Goal: Task Accomplishment & Management: Use online tool/utility

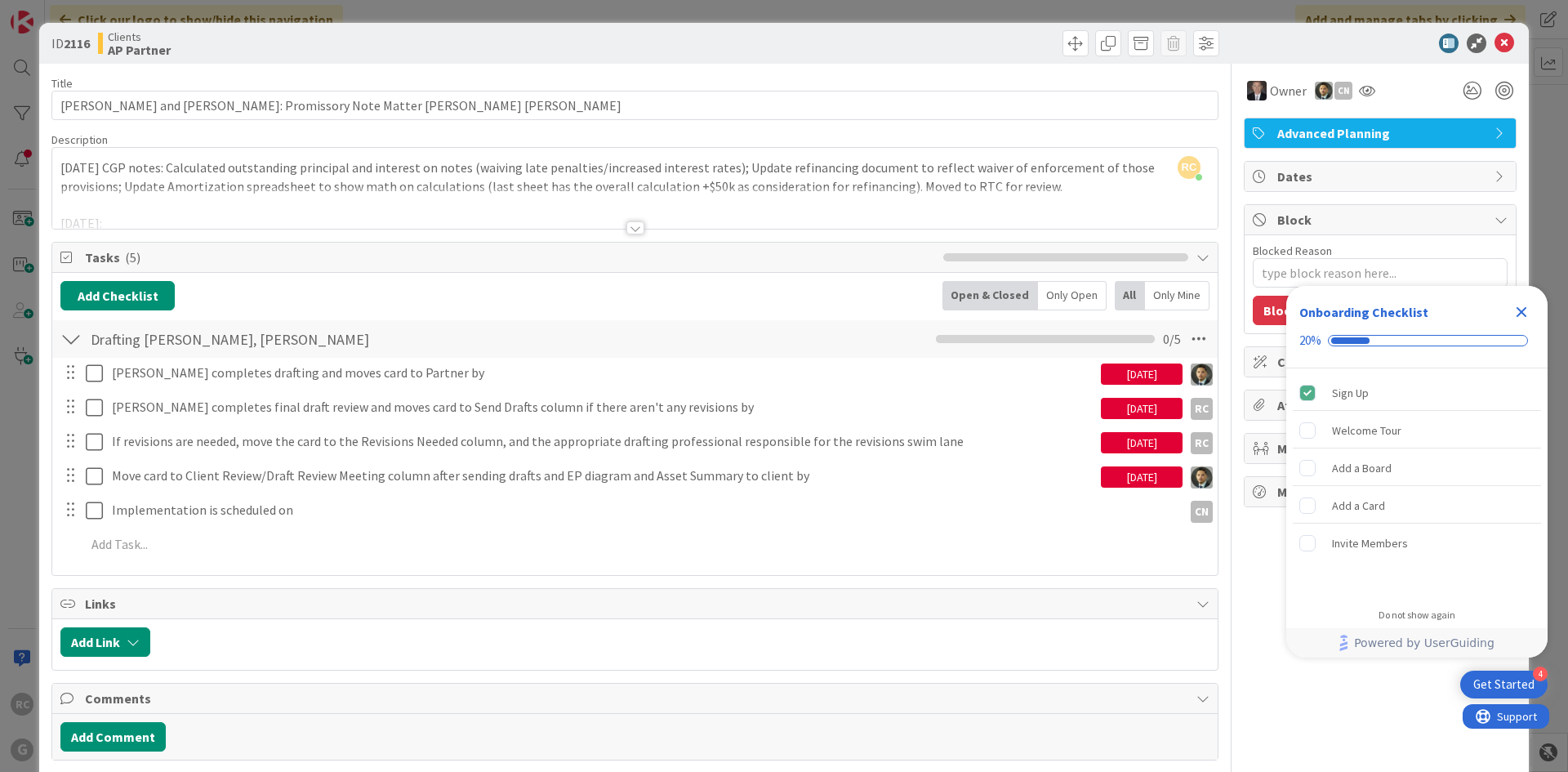
scroll to position [1441, 0]
click at [1497, 40] on icon at bounding box center [1504, 42] width 19 height 19
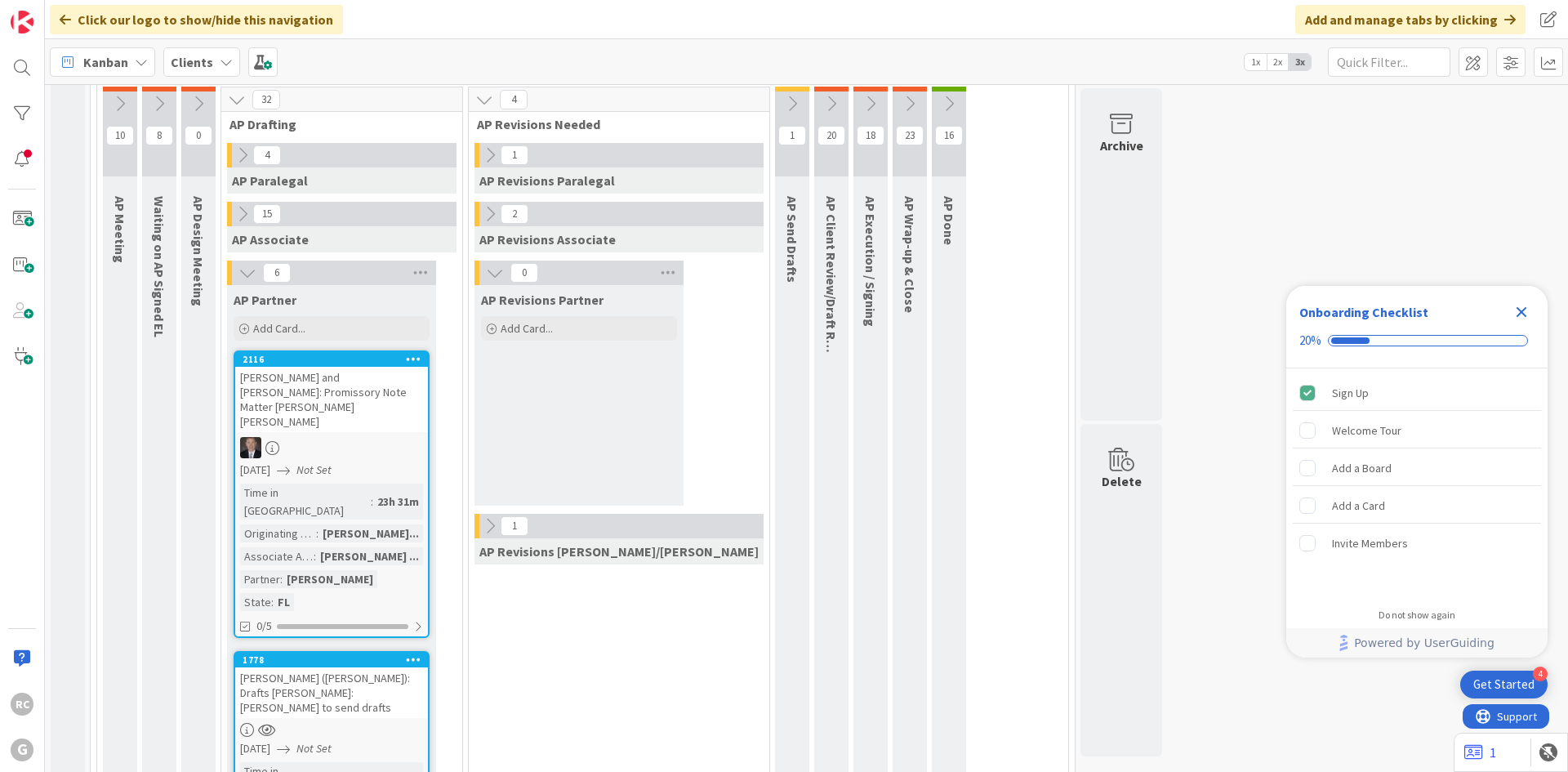
click at [334, 668] on div "[PERSON_NAME] ([PERSON_NAME]): Drafts [PERSON_NAME]: [PERSON_NAME] to send draf…" at bounding box center [331, 693] width 192 height 51
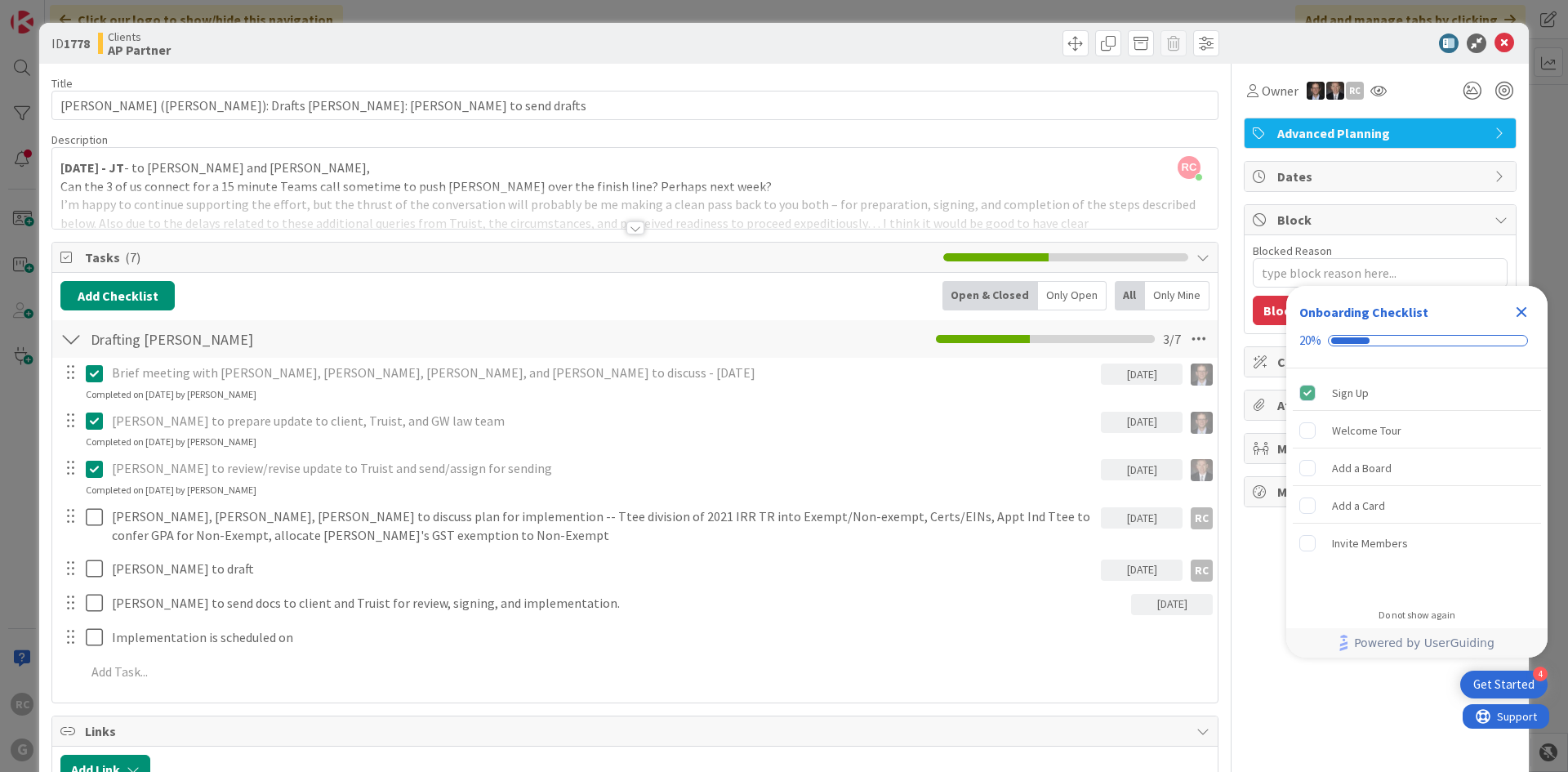
click at [83, 513] on div at bounding box center [83, 526] width 46 height 47
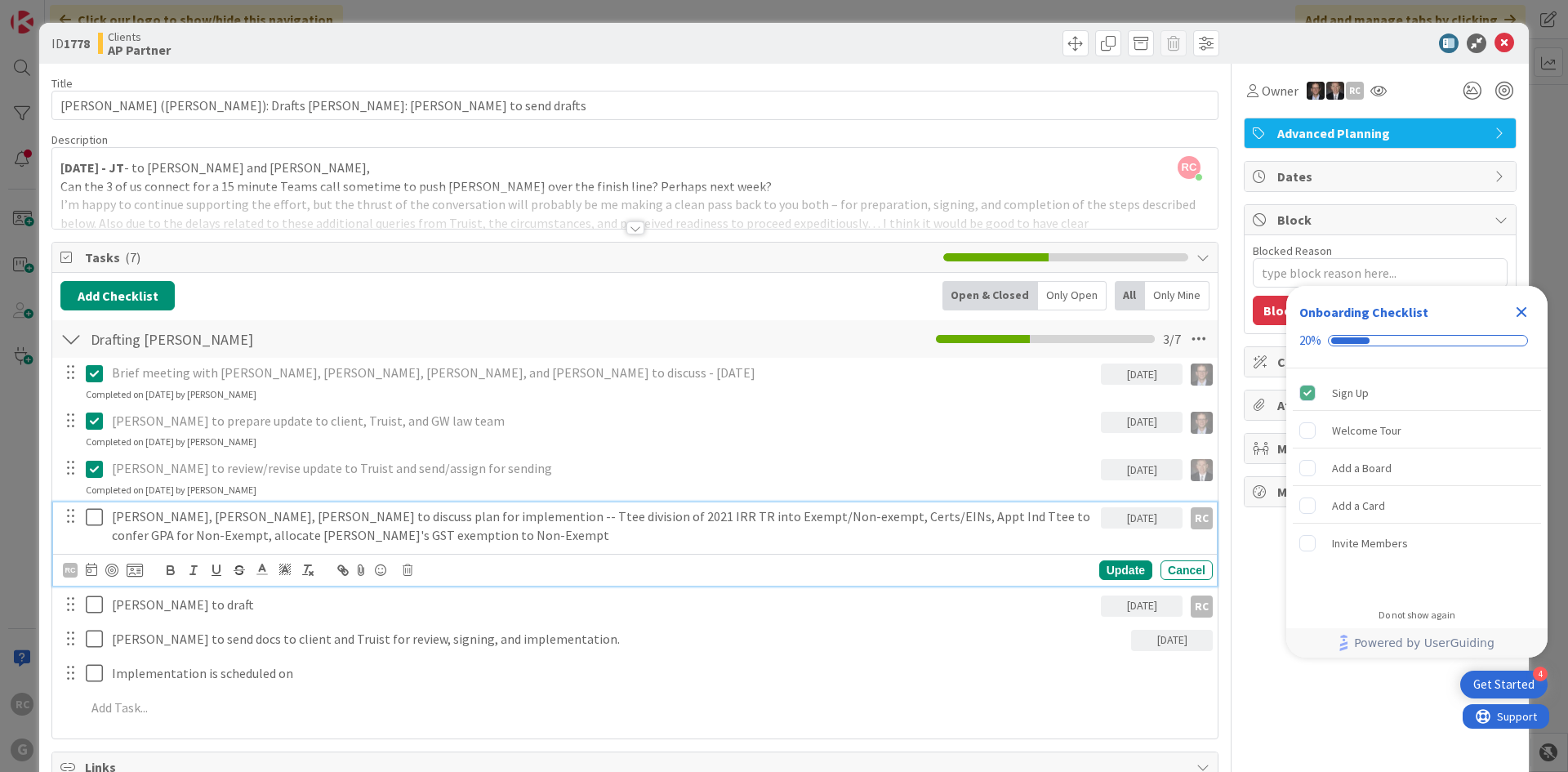
click at [98, 511] on icon at bounding box center [94, 517] width 17 height 19
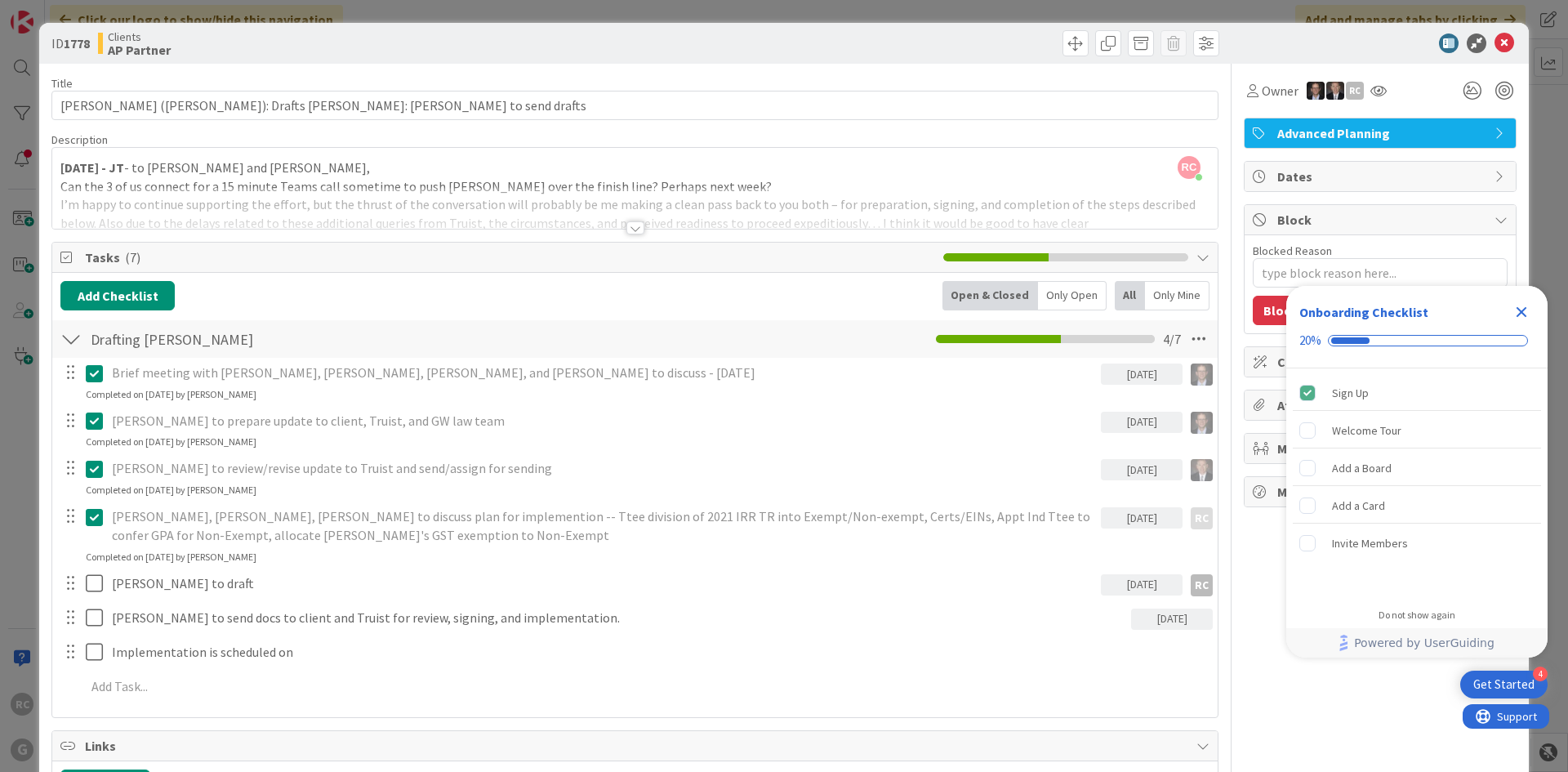
type textarea "x"
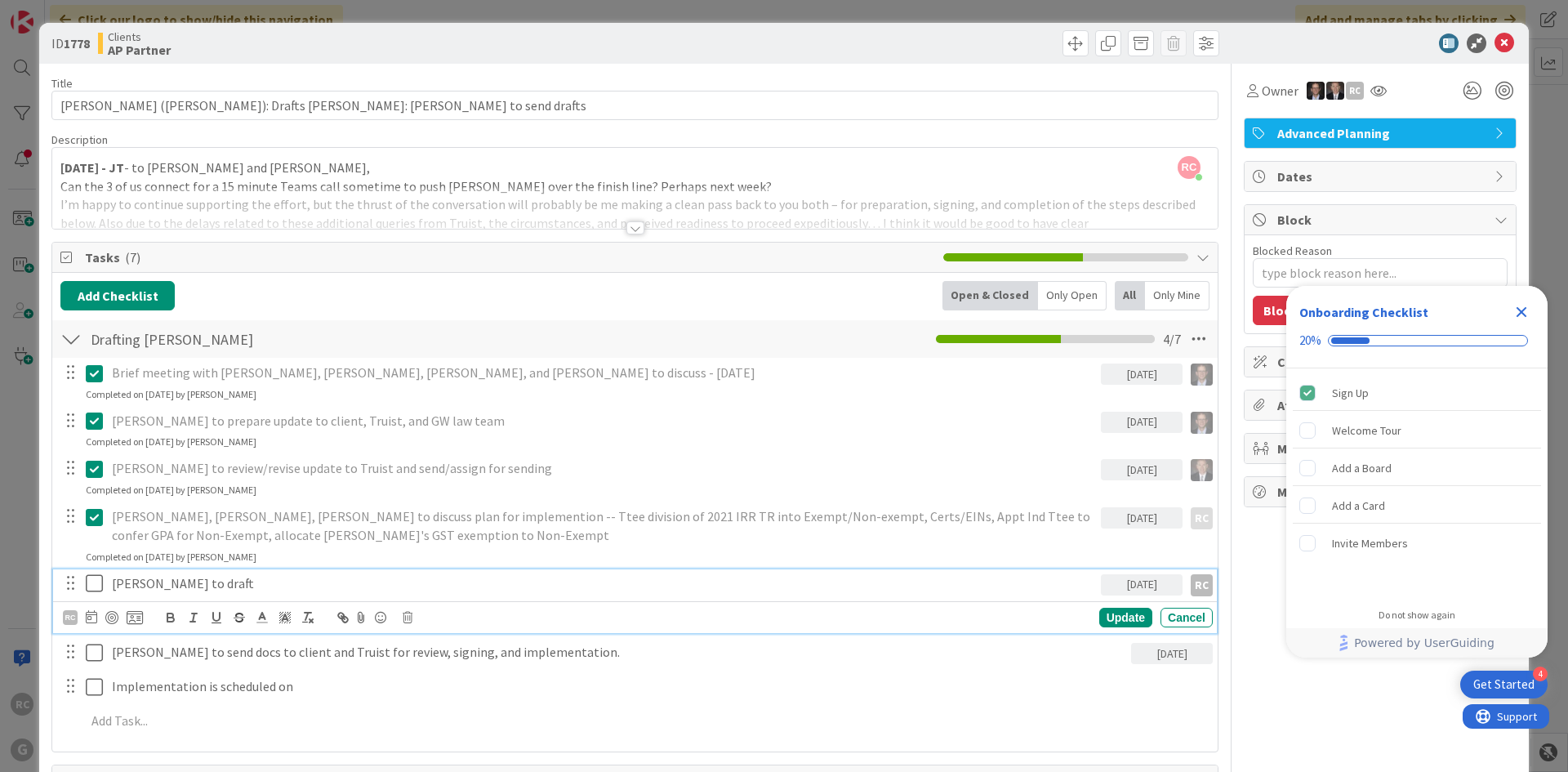
click at [197, 591] on p "[PERSON_NAME] to draft" at bounding box center [603, 584] width 982 height 18
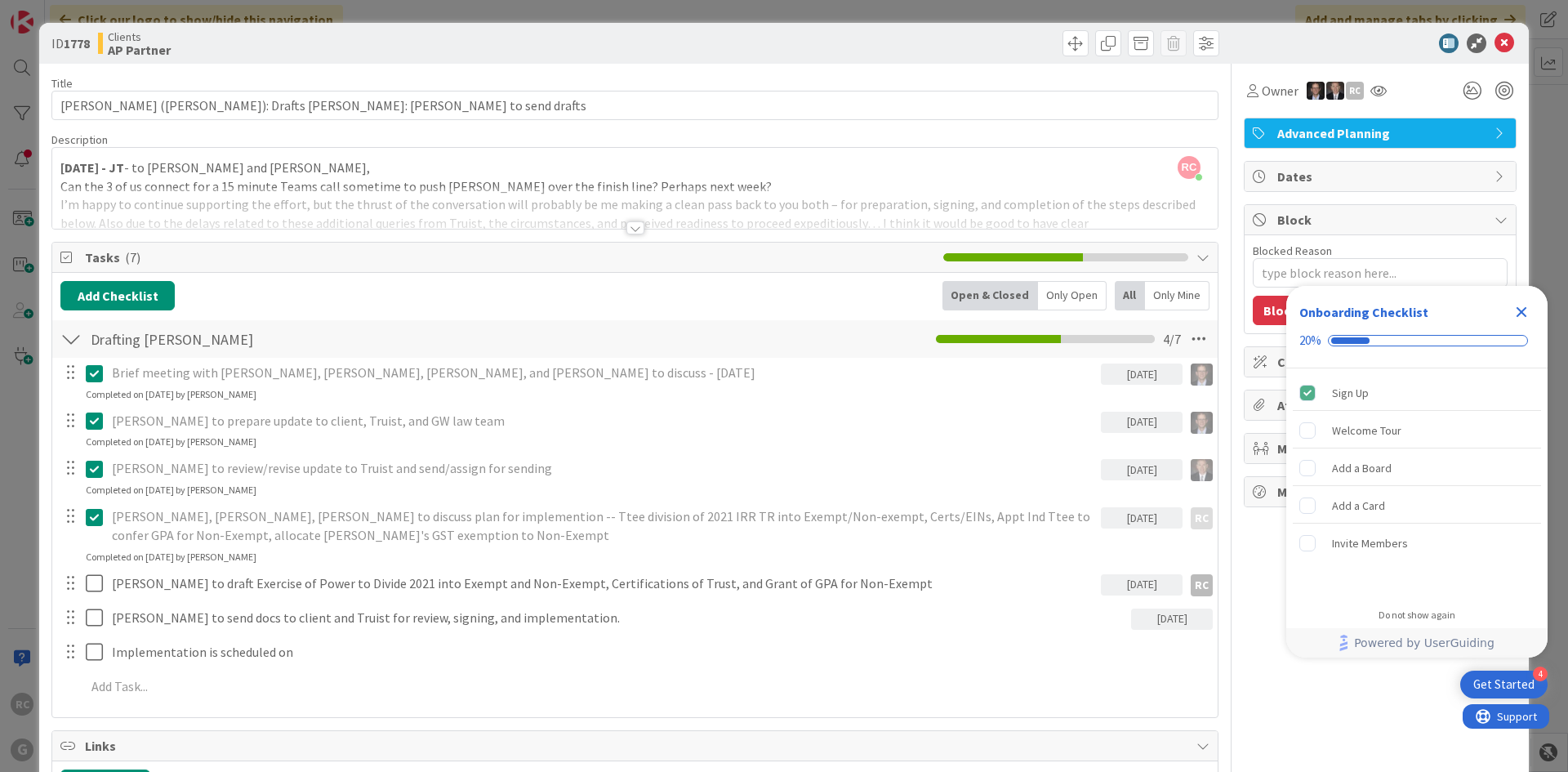
type textarea "x"
click at [156, 684] on p at bounding box center [645, 687] width 1121 height 18
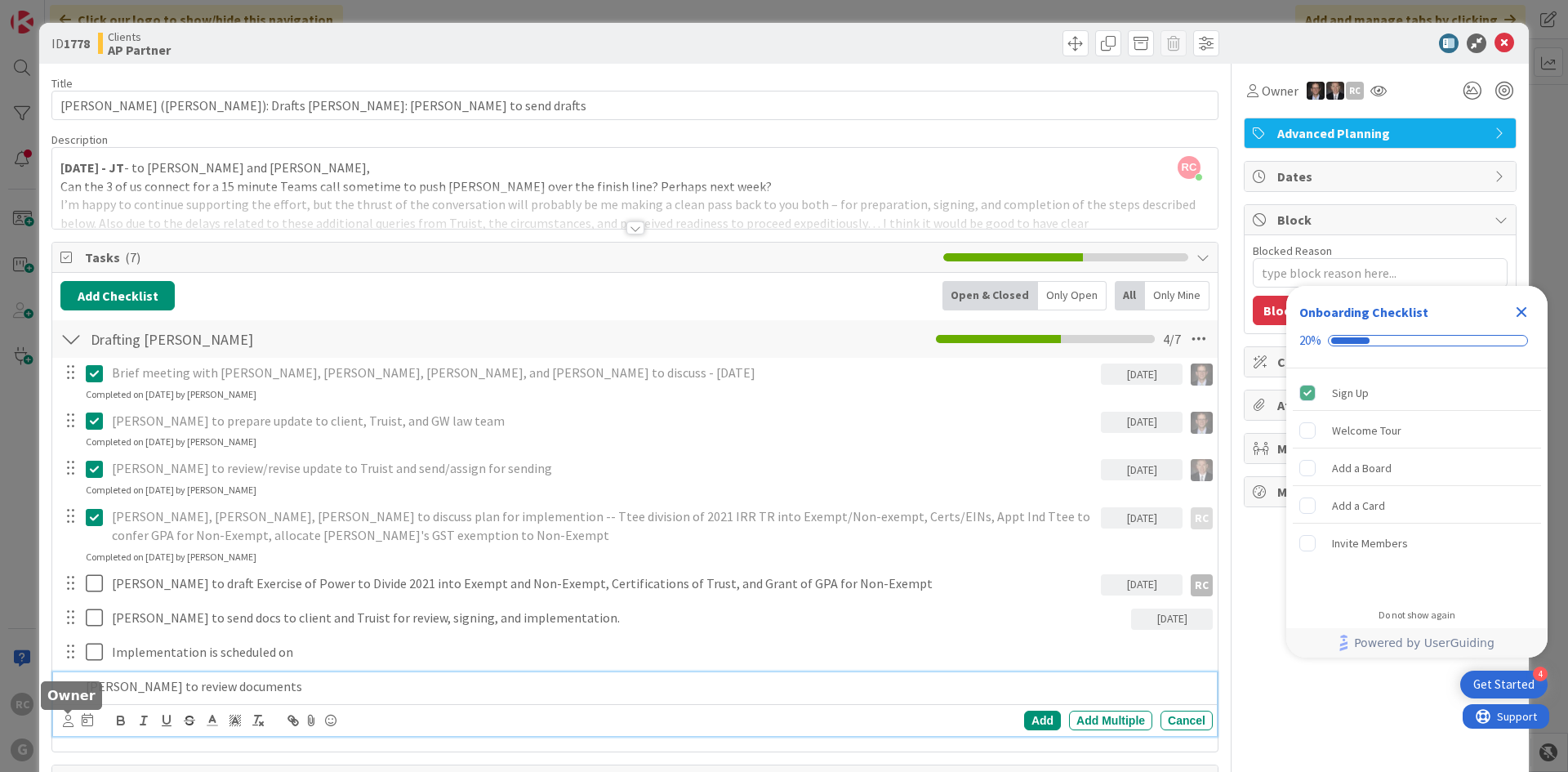
click at [71, 721] on icon at bounding box center [68, 720] width 11 height 12
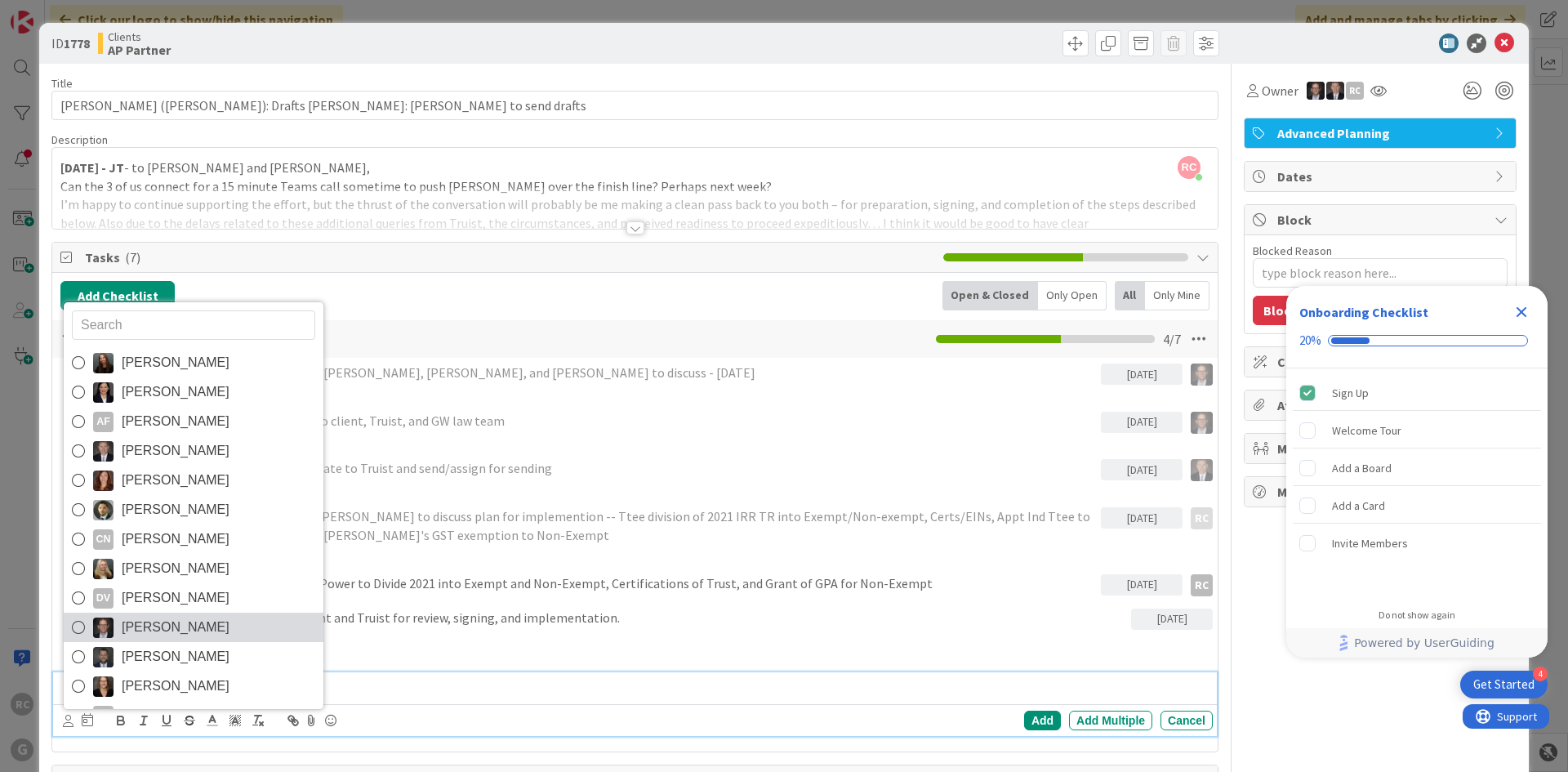
click at [82, 623] on icon at bounding box center [78, 627] width 13 height 25
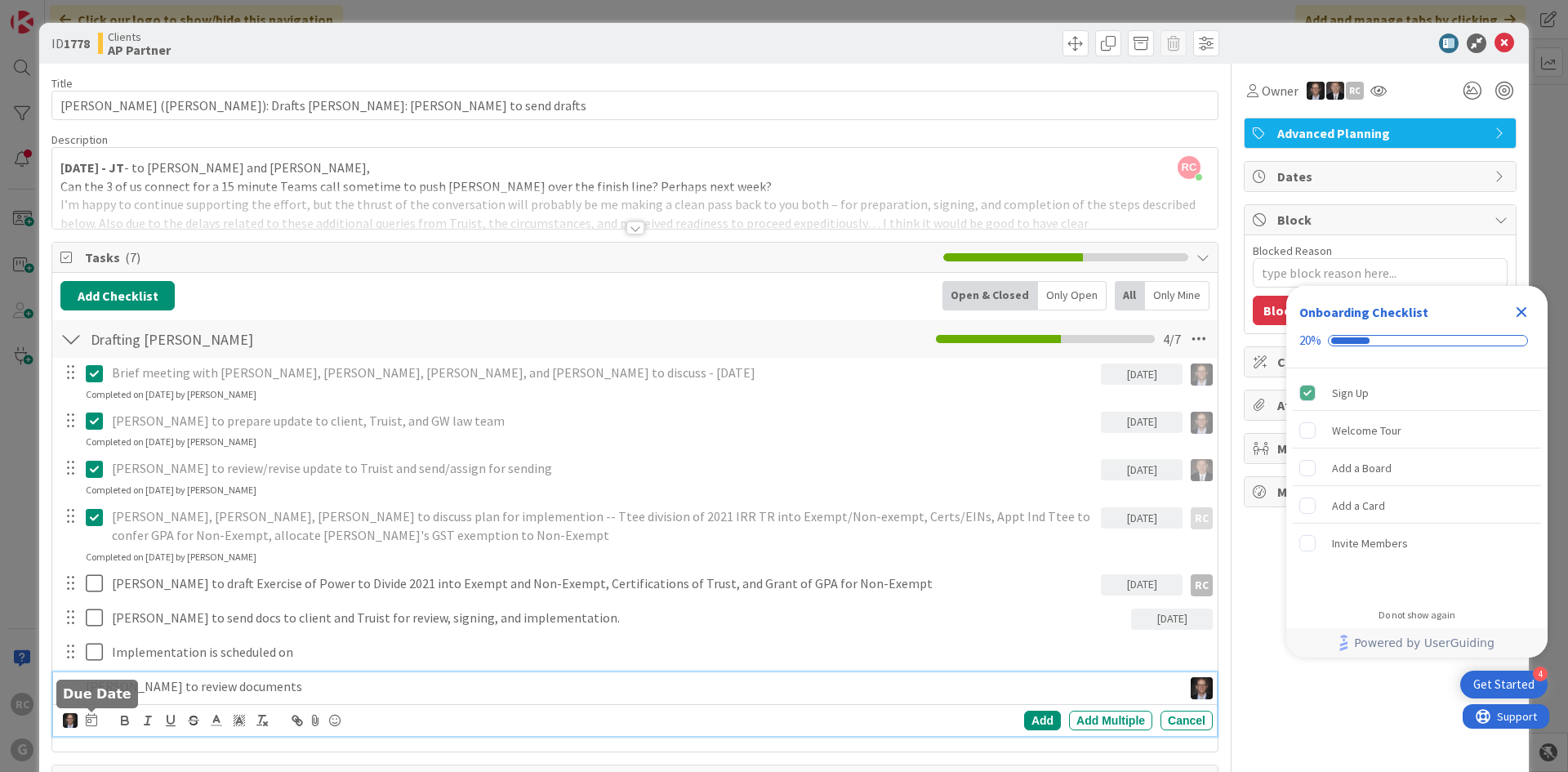
click at [90, 717] on icon at bounding box center [91, 720] width 11 height 13
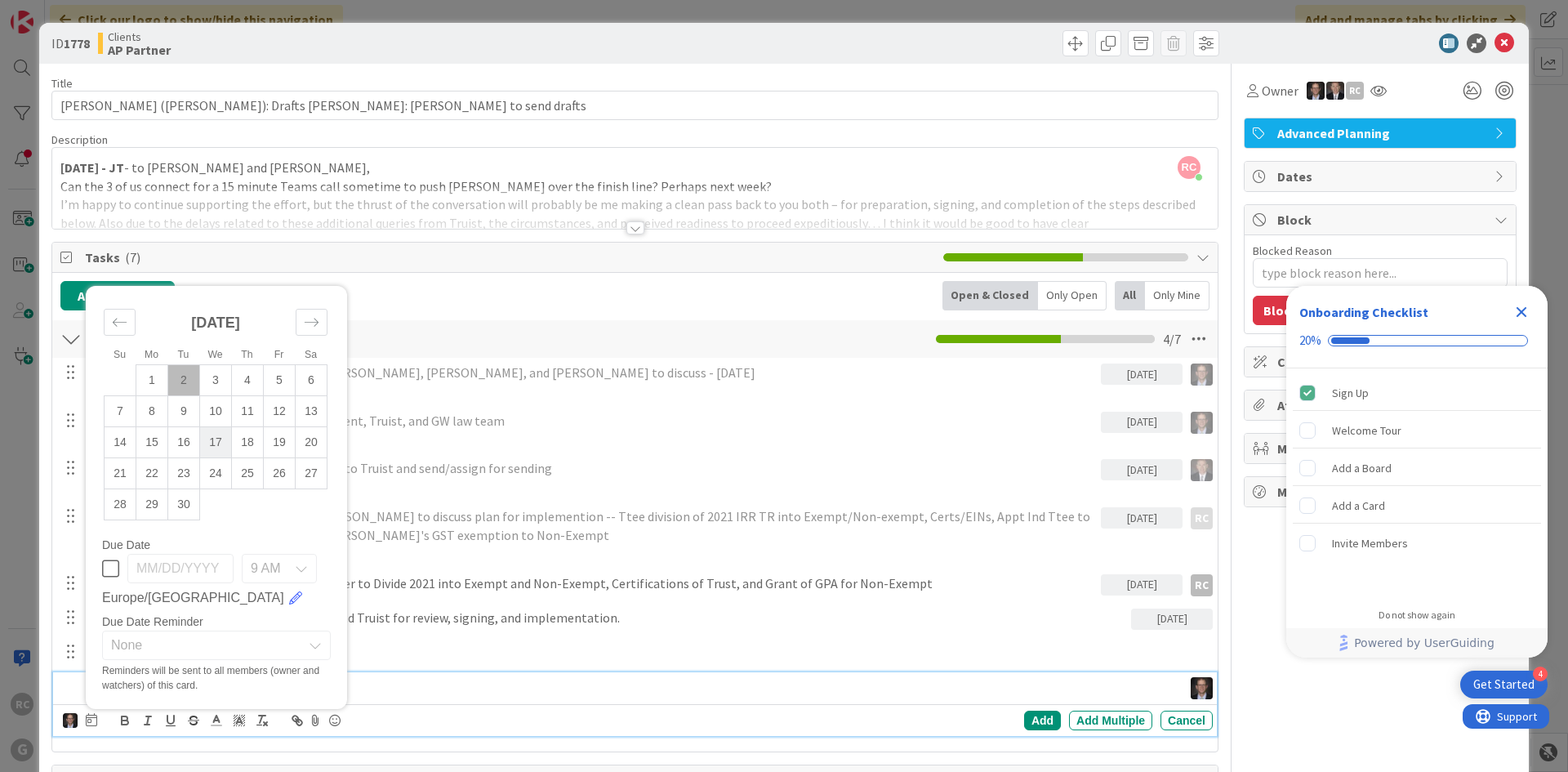
click at [209, 443] on td "17" at bounding box center [215, 443] width 32 height 31
click at [1027, 721] on div "Add" at bounding box center [1043, 720] width 37 height 19
type textarea "x"
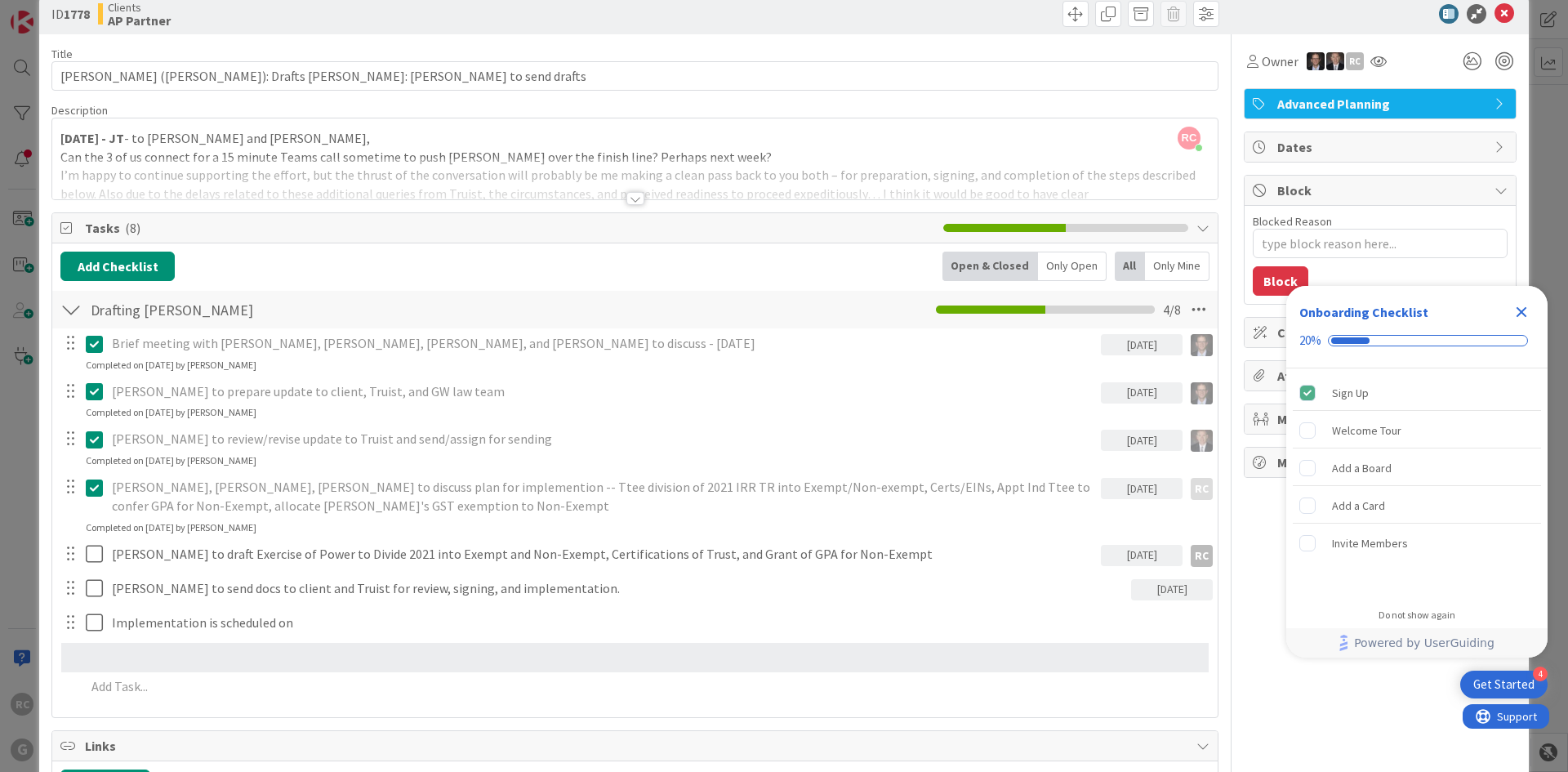
scroll to position [44, 0]
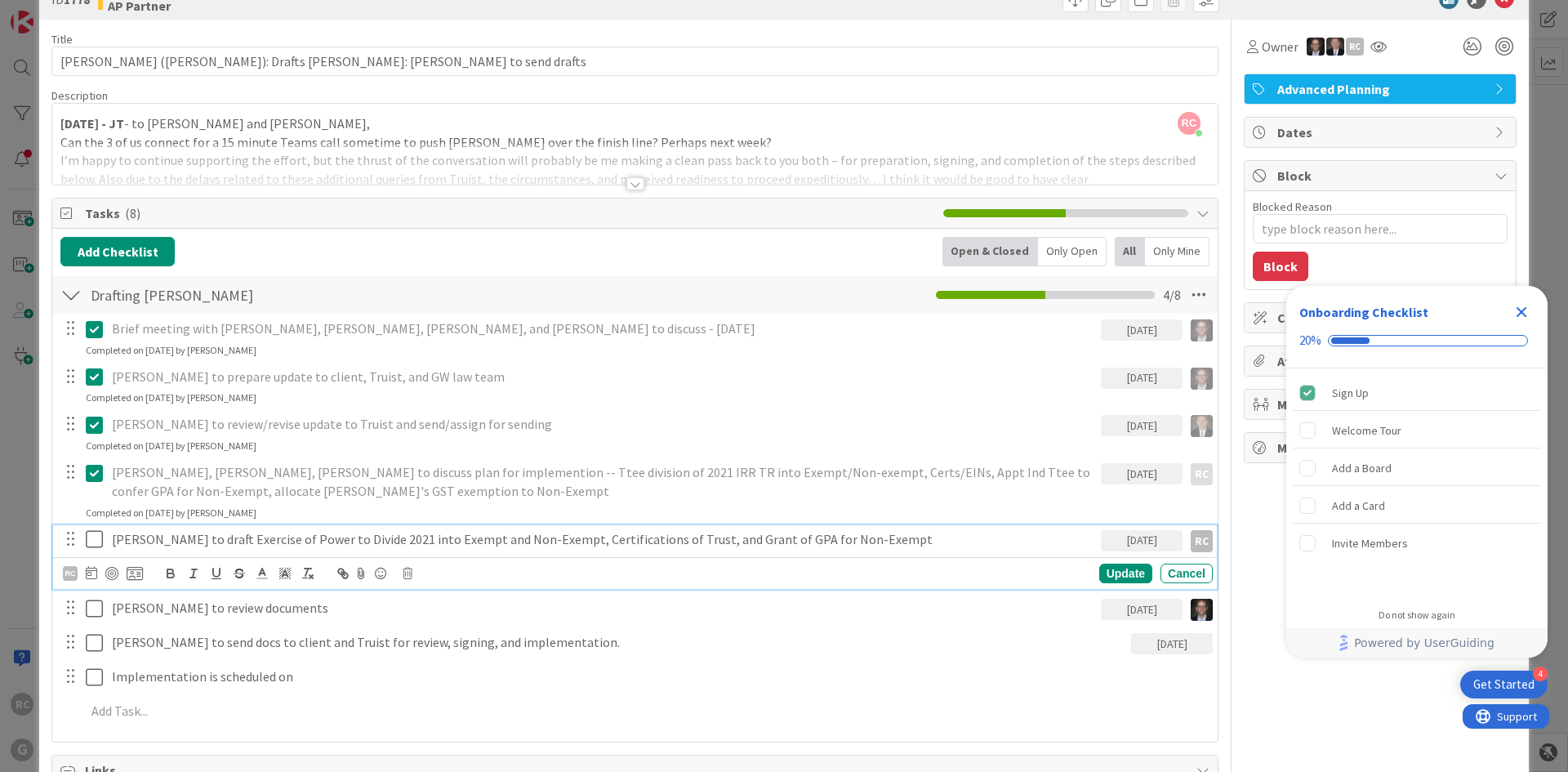
click at [322, 536] on p "[PERSON_NAME] to draft Exercise of Power to Divide 2021 into Exempt and Non-Exe…" at bounding box center [603, 540] width 982 height 18
click at [87, 573] on icon at bounding box center [91, 573] width 11 height 13
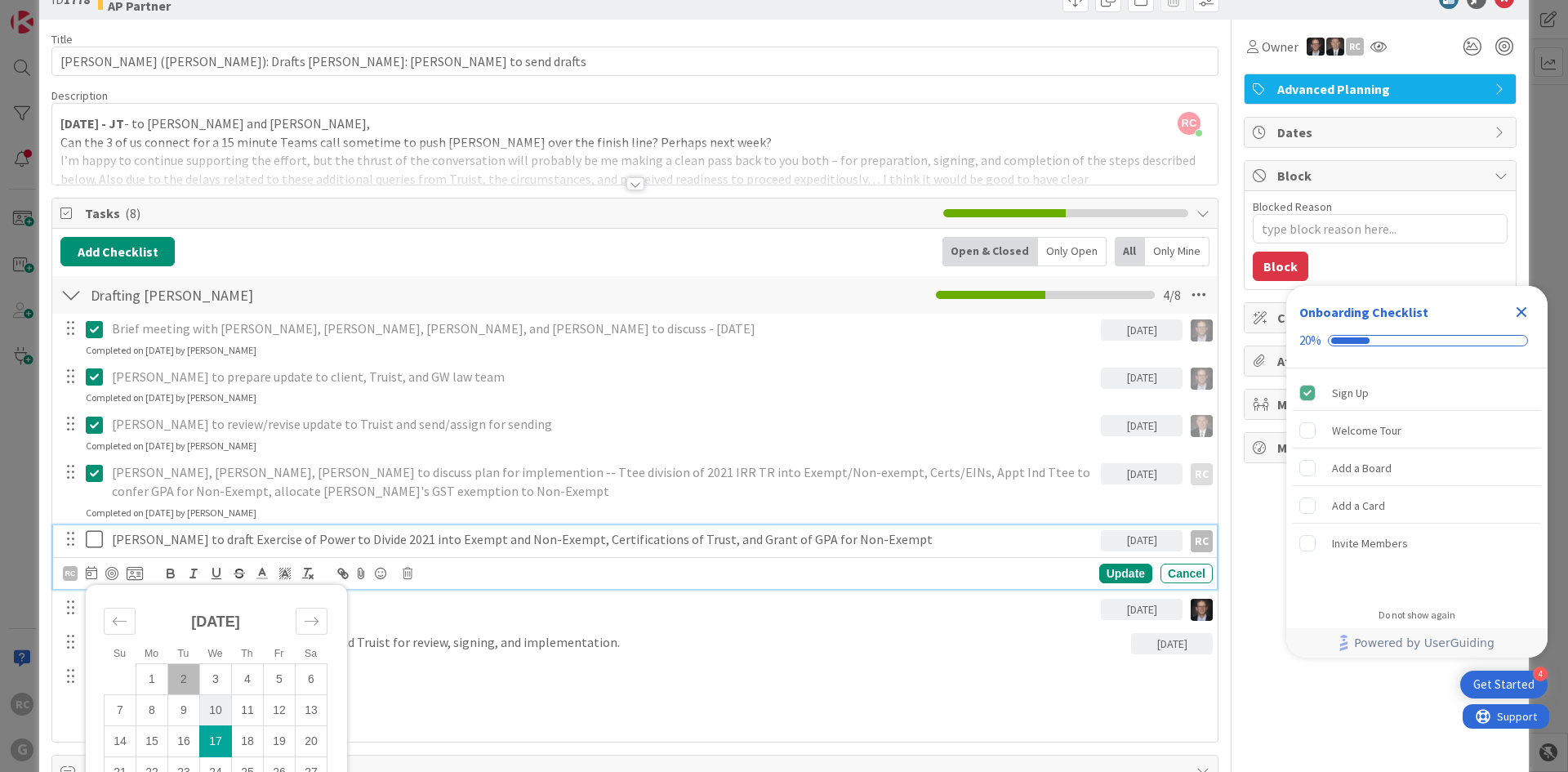
click at [214, 708] on td "10" at bounding box center [215, 711] width 32 height 31
type input "[DATE]"
type textarea "x"
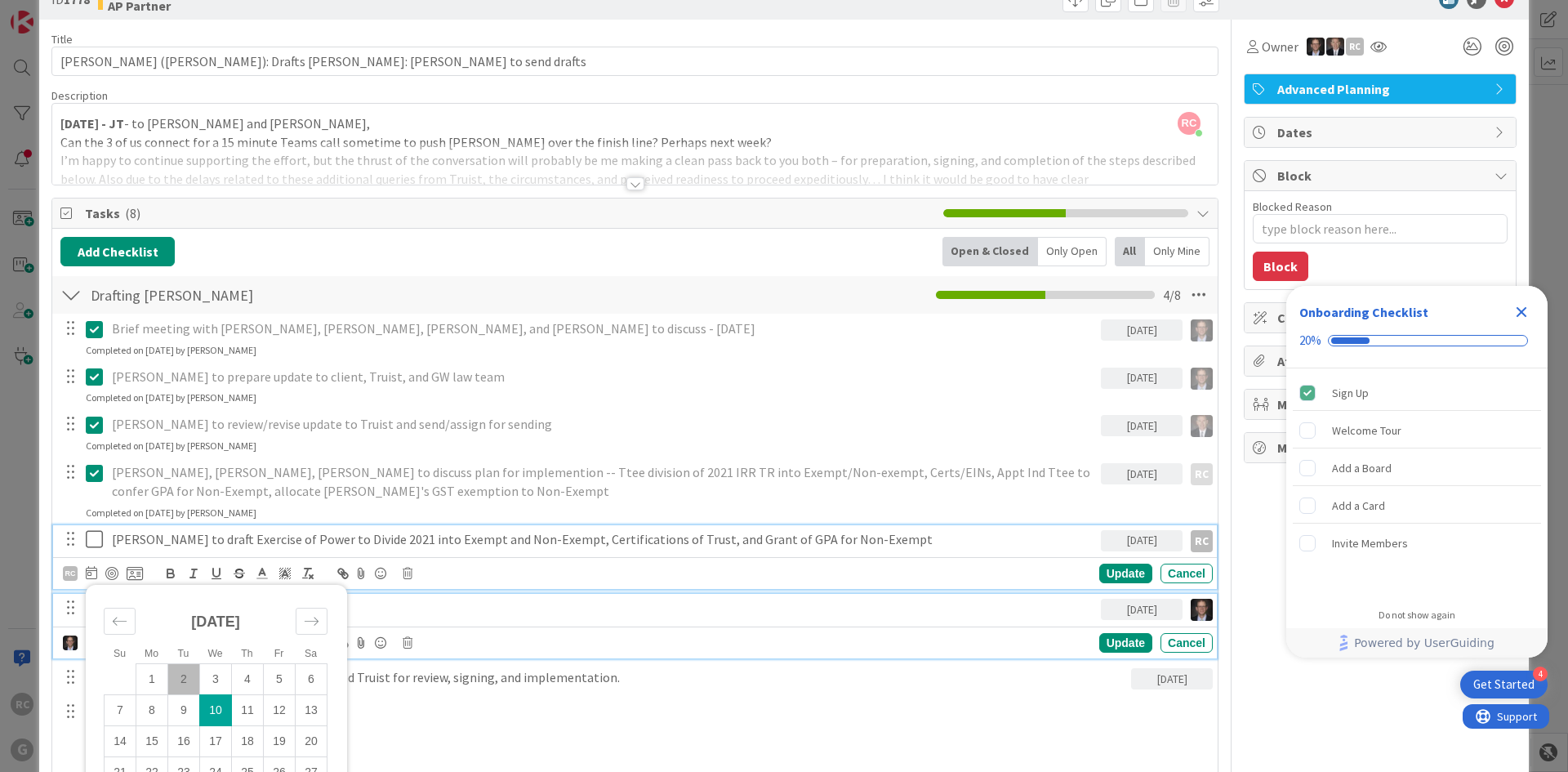
click at [678, 621] on div "[PERSON_NAME] to review documents" at bounding box center [603, 608] width 996 height 29
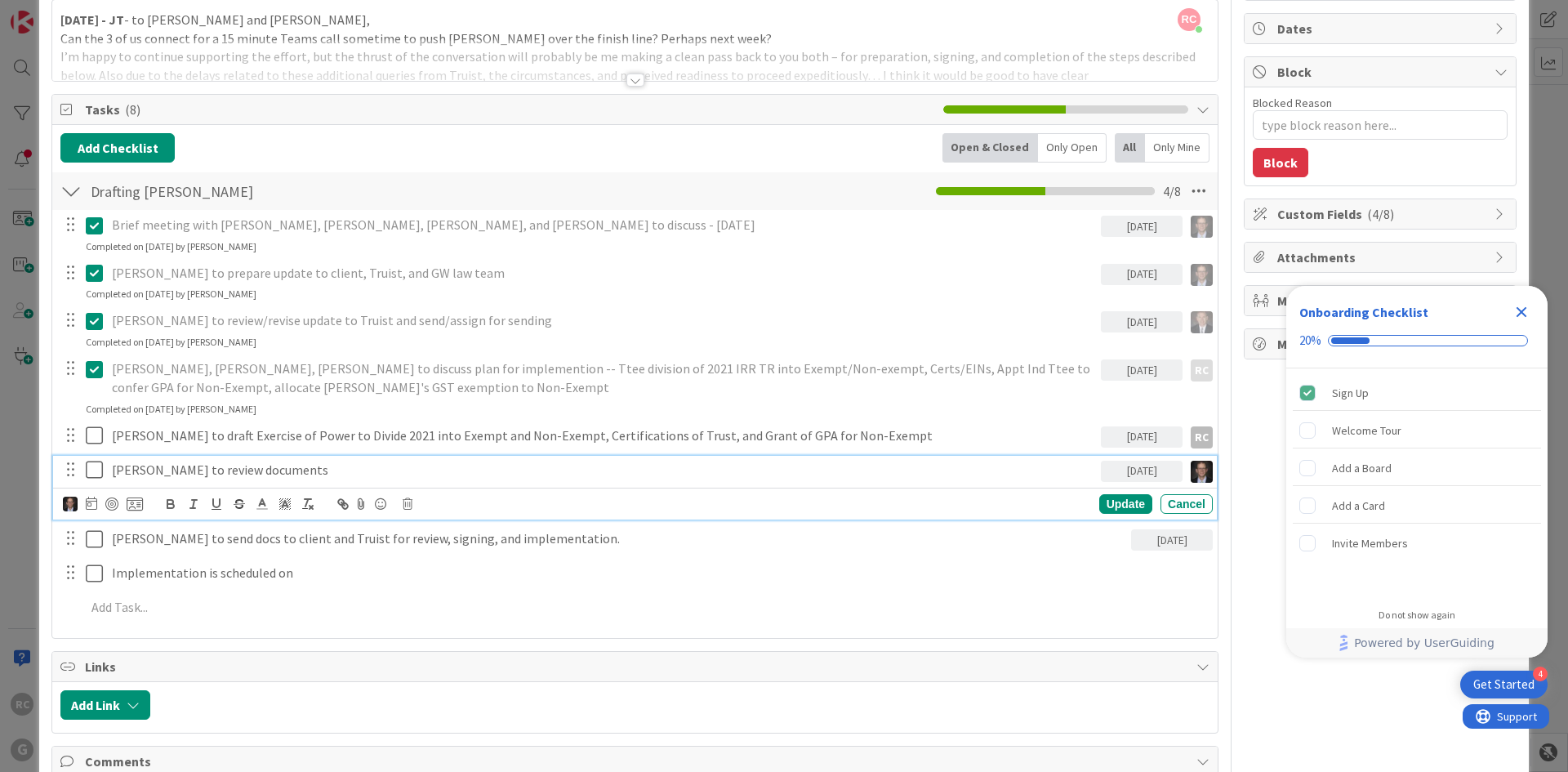
scroll to position [0, 0]
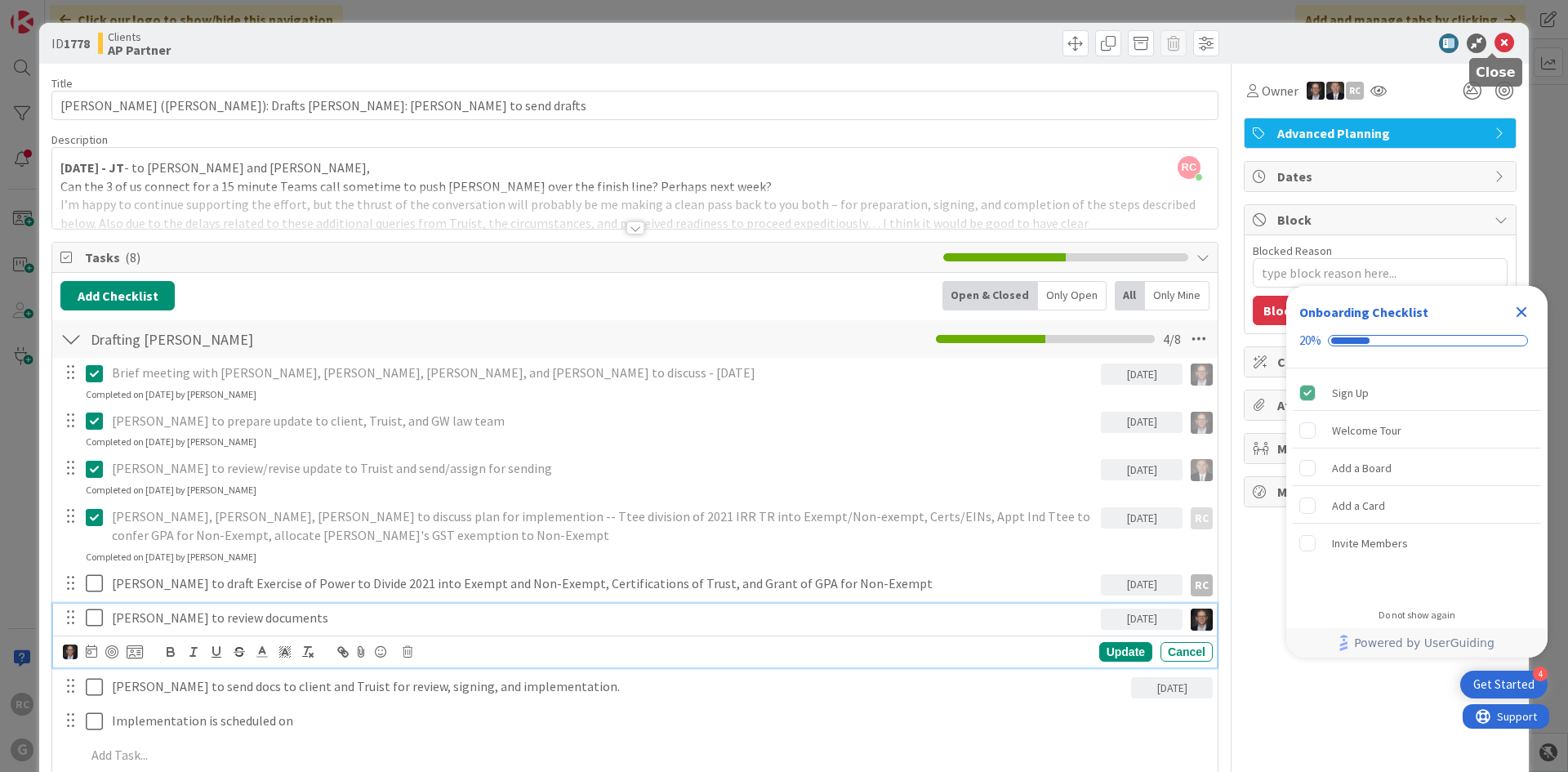
click at [1496, 40] on icon at bounding box center [1504, 42] width 19 height 19
